Goal: Obtain resource: Obtain resource

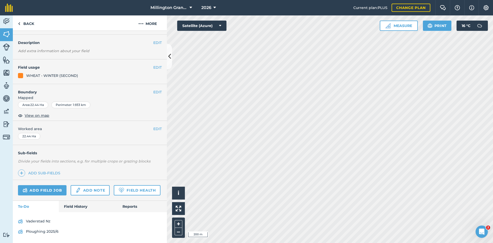
scroll to position [28, 0]
click at [79, 207] on link "Field History" at bounding box center [88, 206] width 58 height 11
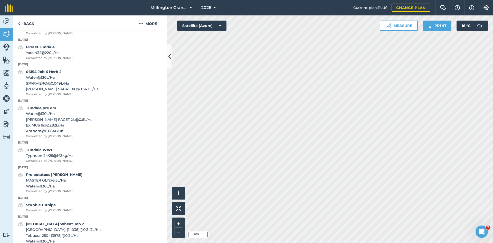
scroll to position [567, 0]
click at [54, 60] on div "First N Tundale Yara N32 @ 220 L / Ha Completed by [PERSON_NAME]" at bounding box center [49, 52] width 47 height 16
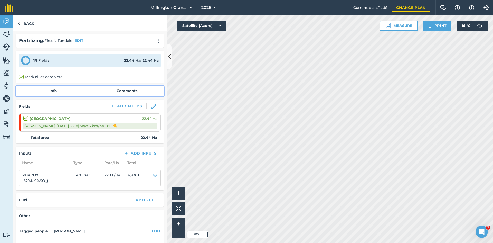
click at [136, 93] on link "Comments" at bounding box center [127, 91] width 74 height 10
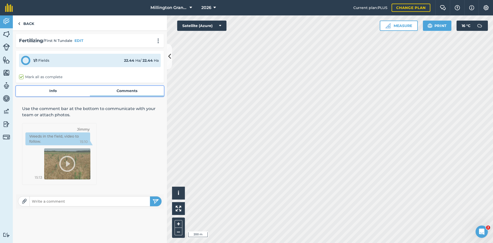
click at [60, 96] on link "Info" at bounding box center [53, 91] width 74 height 10
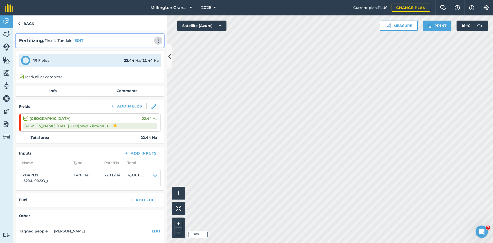
click at [155, 41] on img at bounding box center [158, 40] width 6 height 5
click at [148, 52] on link "Print" at bounding box center [147, 52] width 33 height 10
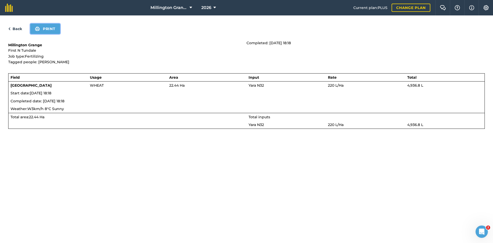
click at [51, 27] on button "Print" at bounding box center [45, 29] width 30 height 10
click at [10, 27] on img at bounding box center [9, 29] width 2 height 6
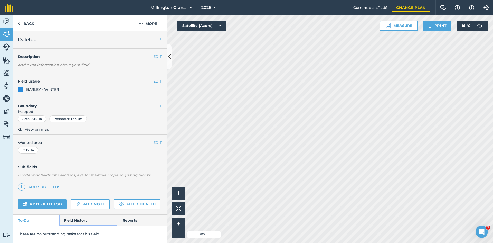
click at [78, 222] on link "Field History" at bounding box center [88, 219] width 58 height 11
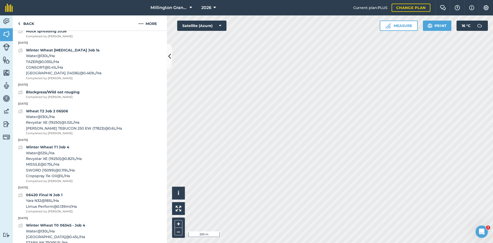
scroll to position [334, 0]
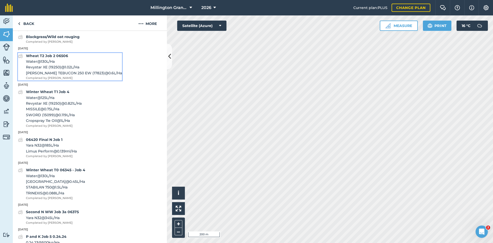
click at [64, 64] on span "Water @ 130 L / Ha" at bounding box center [74, 62] width 96 height 6
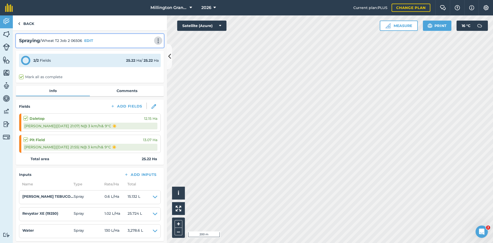
click at [155, 40] on img at bounding box center [158, 40] width 6 height 5
click at [142, 52] on link "Print" at bounding box center [147, 52] width 33 height 10
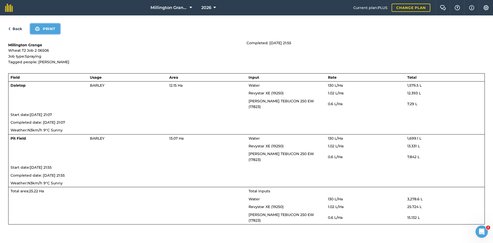
click at [46, 29] on button "Print" at bounding box center [45, 29] width 30 height 10
click at [19, 29] on link "Back" at bounding box center [15, 29] width 14 height 6
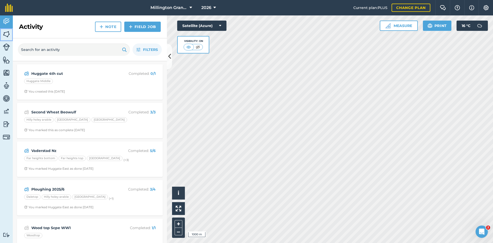
drag, startPoint x: 9, startPoint y: 34, endPoint x: 6, endPoint y: 58, distance: 24.4
click at [9, 34] on img at bounding box center [6, 34] width 7 height 8
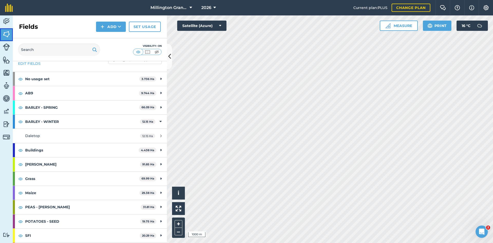
scroll to position [26, 0]
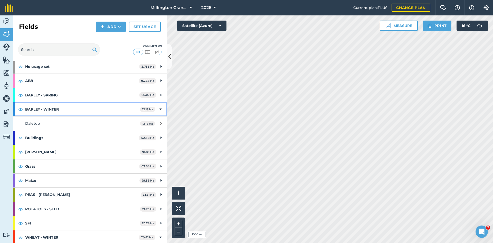
click at [159, 111] on div "BARLEY - WINTER 12.15 Ha" at bounding box center [90, 109] width 154 height 14
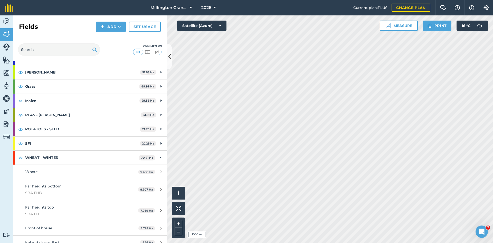
scroll to position [103, 0]
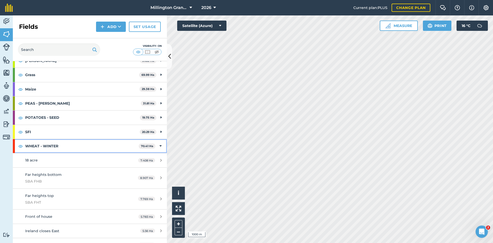
click at [157, 143] on div "WHEAT - WINTER 70.41 Ha" at bounding box center [90, 146] width 154 height 14
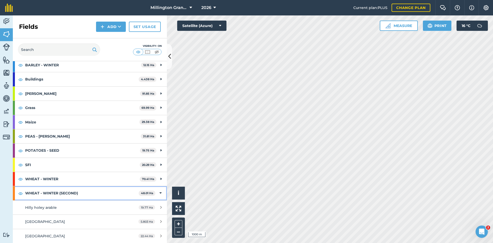
click at [154, 193] on div "WHEAT - WINTER (SECOND) 48.01 Ha" at bounding box center [90, 193] width 154 height 14
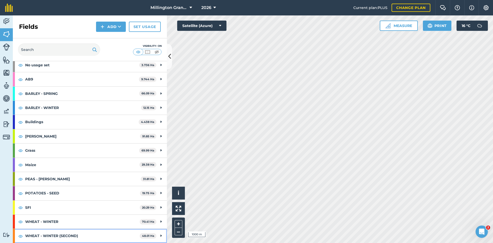
scroll to position [27, 0]
click at [149, 53] on img at bounding box center [147, 51] width 6 height 5
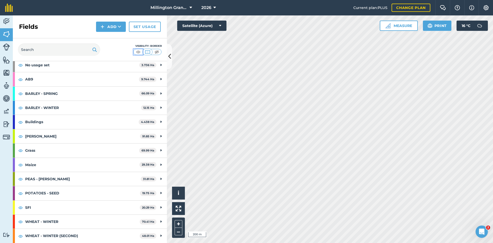
click at [137, 52] on img at bounding box center [138, 51] width 6 height 5
